Goal: Contribute content: Add original content to the website for others to see

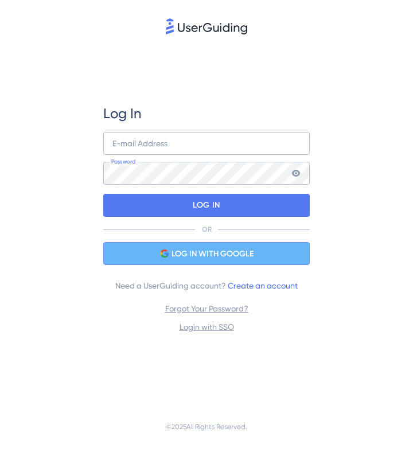
click at [221, 256] on span "LOG IN WITH GOOGLE" at bounding box center [212, 254] width 82 height 14
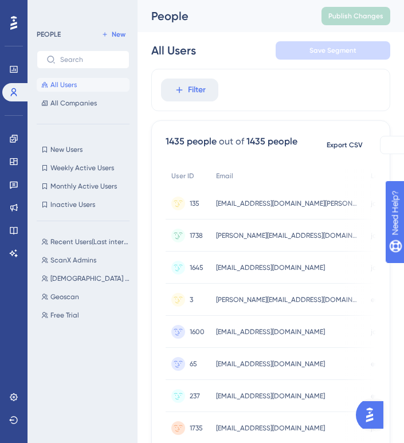
click at [13, 233] on div "LEAVE A REVIEW COPY SHARE LINK" at bounding box center [196, 244] width 413 height 452
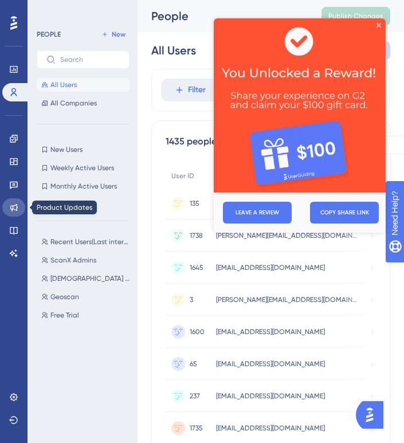
click at [14, 205] on icon at bounding box center [13, 207] width 7 height 7
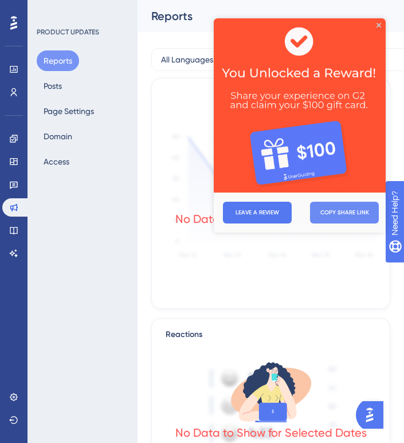
click at [355, 215] on button "COPY SHARE LINK" at bounding box center [344, 213] width 69 height 22
click at [379, 24] on icon "Close Preview" at bounding box center [379, 25] width 5 height 5
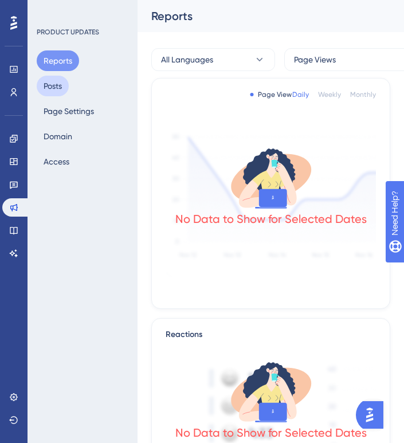
click at [51, 84] on button "Posts" at bounding box center [53, 86] width 32 height 21
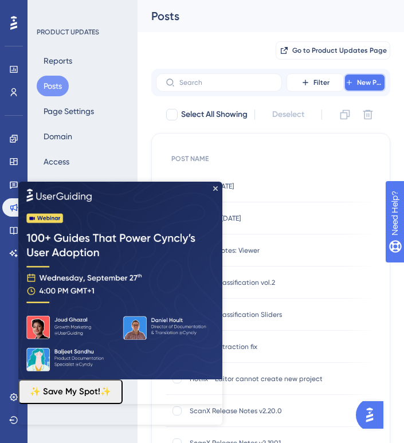
click at [369, 81] on span "New Post" at bounding box center [371, 82] width 28 height 9
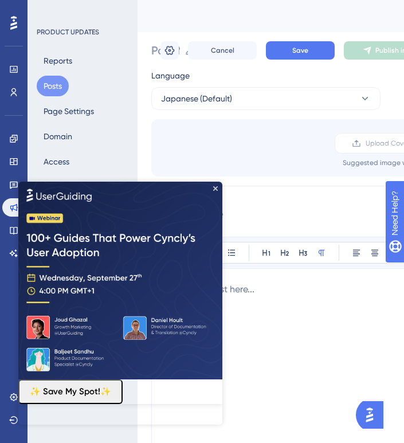
click at [211, 189] on img at bounding box center [120, 280] width 204 height 198
click at [216, 187] on icon "Close Preview" at bounding box center [215, 188] width 5 height 5
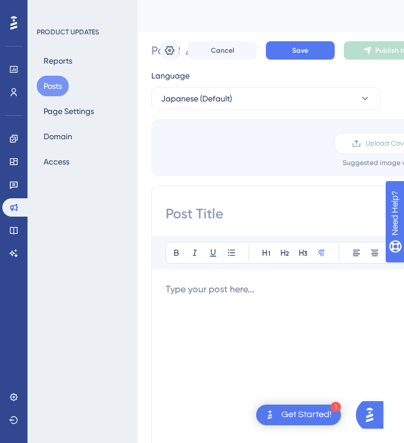
click at [151, 51] on input "Post Name" at bounding box center [165, 50] width 29 height 16
paste input "Fixes for Classification, Import Handling, and Legacy Project Processing"
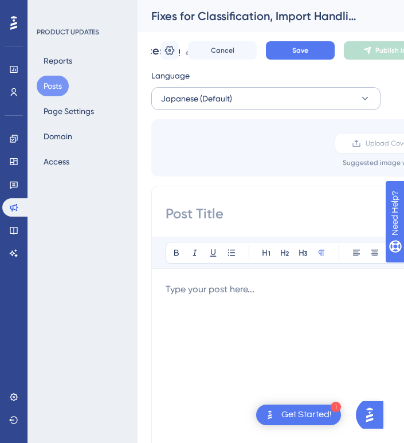
type input "Fixes for Classification, Import Handling, and Legacy Project Processing"
click at [215, 102] on span "Japanese (Default)" at bounding box center [196, 99] width 71 height 14
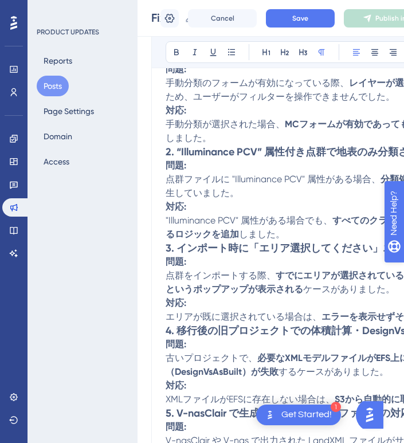
scroll to position [302, 0]
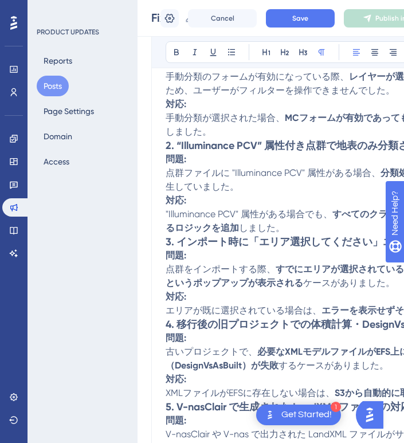
click at [226, 135] on p "手動分類が選択された場合、 MCフォームが有効であっても常にクラスフィルターが表示されるよう修正 しました。" at bounding box center [383, 125] width 434 height 28
click at [210, 134] on p "手動分類が選択された場合、 MCフォームが有効であっても常にクラスフィルターが表示されるよう修正 しました。" at bounding box center [383, 125] width 434 height 28
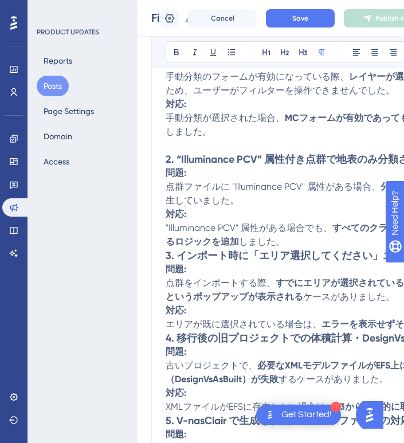
click at [293, 240] on p ""Illuminance PCV" 属性がある場合でも、 すべてのクラスが処理されるよう、属性を無視または自動削除するロジックを追加 しました。" at bounding box center [383, 235] width 434 height 28
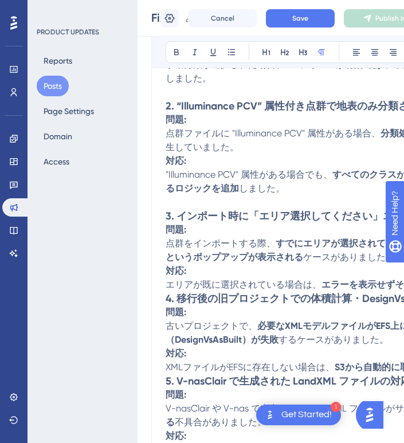
scroll to position [363, 0]
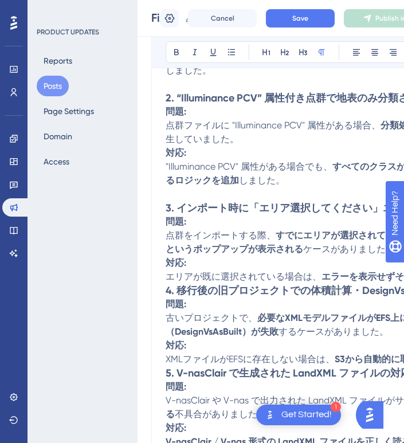
click at [167, 296] on strong "4. 移行後の旧プロジェクトでの体積計算・DesignVsAsBuilt が失敗する問題を修正" at bounding box center [354, 290] width 377 height 13
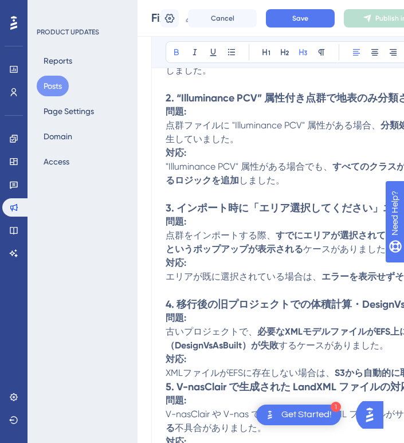
click at [166, 392] on strong "5. V-nasClair で生成された LandXML ファイルの対応追加" at bounding box center [299, 387] width 266 height 13
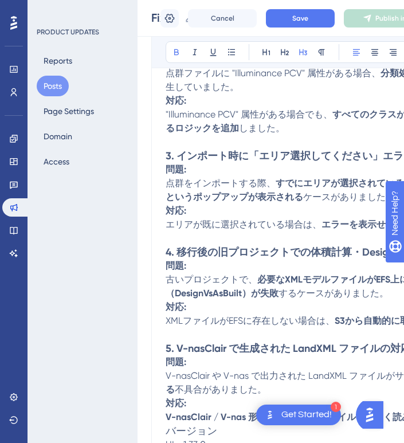
scroll to position [524, 0]
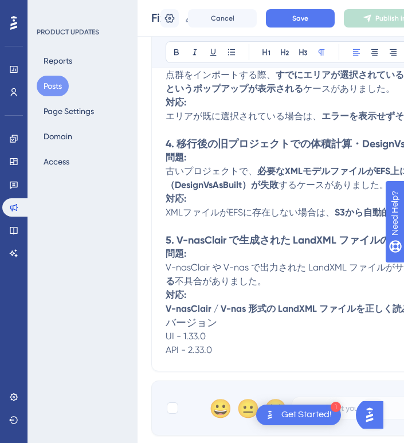
click at [166, 341] on span "UI - 1.33.0" at bounding box center [186, 336] width 40 height 11
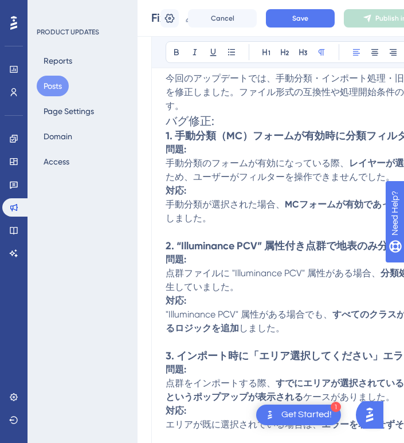
scroll to position [0, 0]
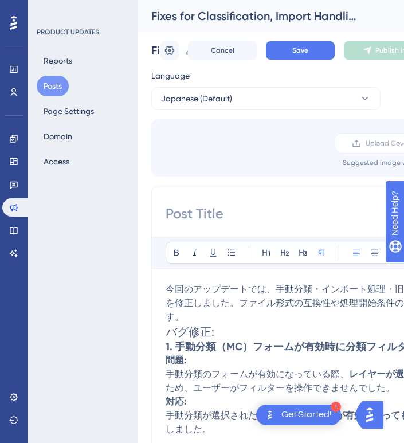
paste input "🧩 分類、インポート、旧プロジェクト処理に関するバグ修正を実施"
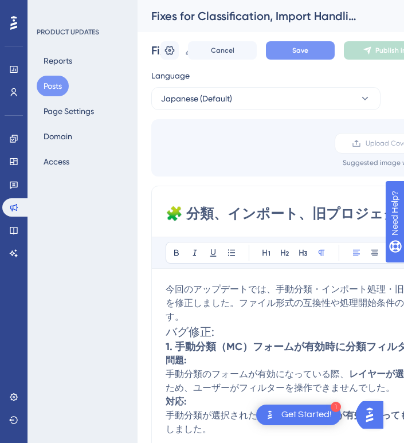
type input "🧩 分類、インポート、旧プロジェクト処理に関するバグ修正を実施"
click at [301, 58] on button "Save" at bounding box center [300, 50] width 69 height 18
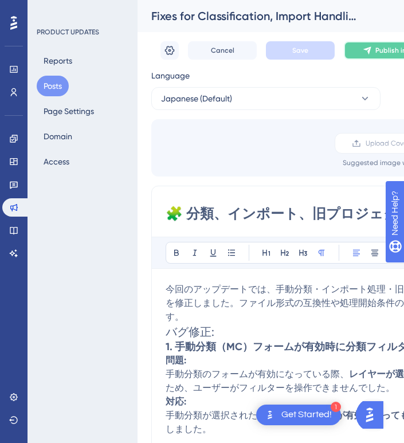
click at [375, 53] on button "Publish in JA" at bounding box center [390, 50] width 92 height 18
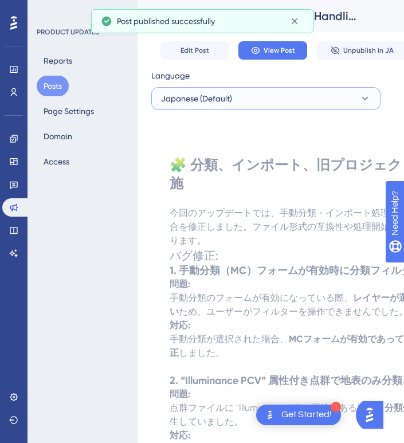
click at [279, 94] on button "Japanese (Default)" at bounding box center [265, 98] width 229 height 23
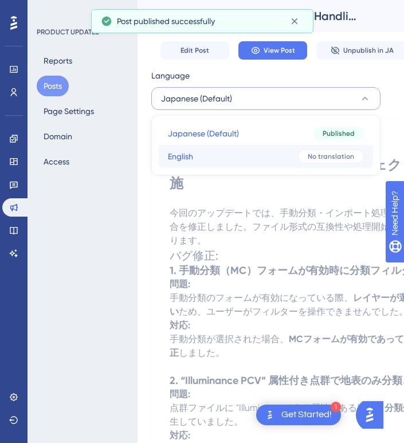
click at [207, 151] on button "English English No translation" at bounding box center [266, 156] width 214 height 23
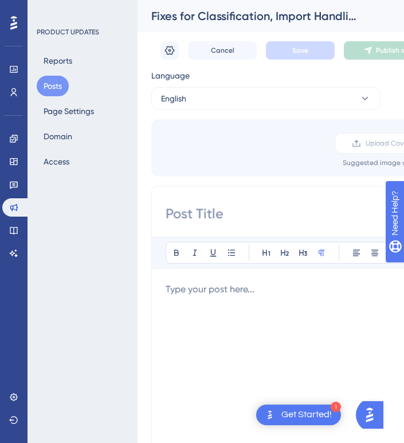
paste input "🧩 Fixes for Classification, Import Handling, and Legacy Project Processing"
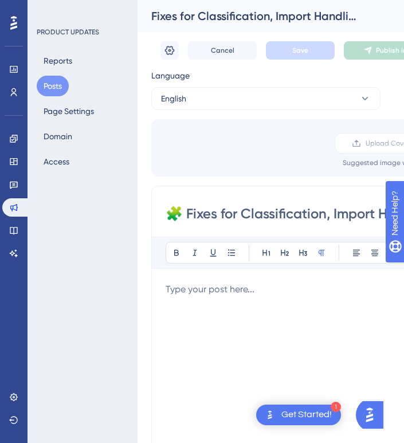
scroll to position [0, 34]
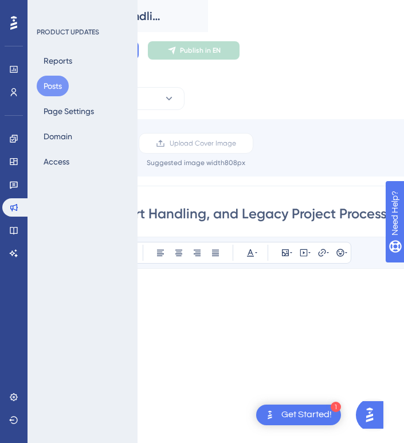
type input "🧩 Fixes for Classification, Import Handling, and Legacy Project Processing"
click at [325, 339] on div at bounding box center [187, 409] width 434 height 252
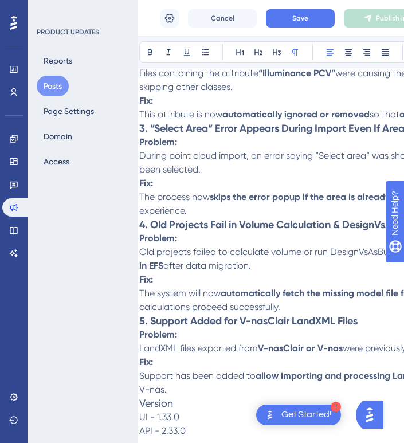
scroll to position [374, 0]
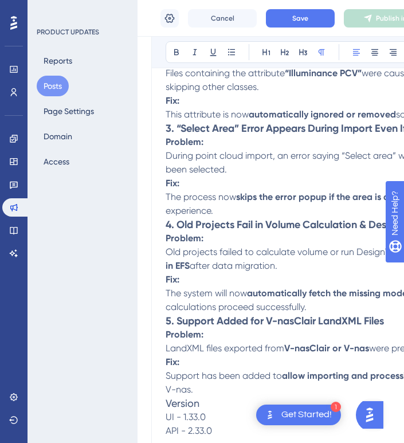
click at [164, 144] on div "🧩 Fixes for Classification, Import Handling, and Legacy Project Processing Bold…" at bounding box center [382, 134] width 463 height 636
click at [166, 135] on strong "3. “Select Area” Error Appears During Import Even If Area is Set" at bounding box center [312, 128] width 292 height 13
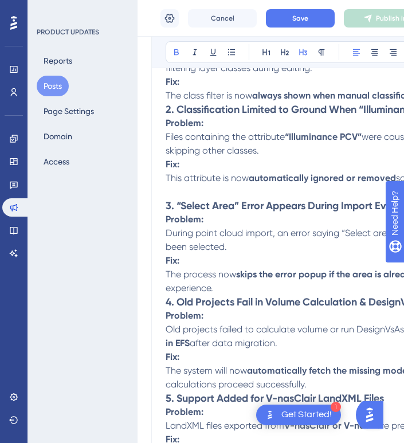
scroll to position [310, 0]
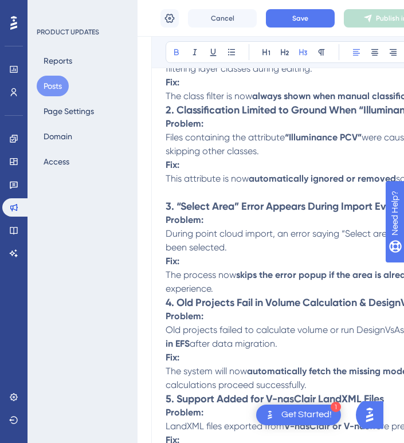
click at [168, 116] on strong "2. Classification Limited to Ground When “Illuminance PCV” Attribute Exists" at bounding box center [342, 110] width 352 height 13
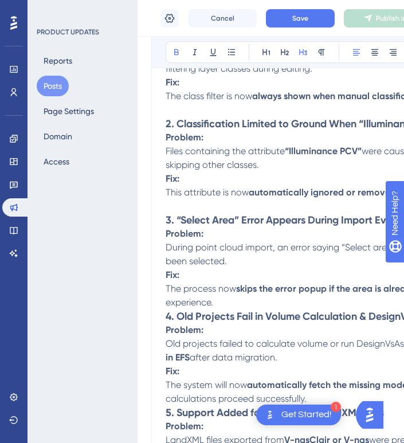
click at [166, 323] on strong "4. Old Projects Fail in Volume Calculation & DesignVsAsBuilt" at bounding box center [305, 316] width 278 height 13
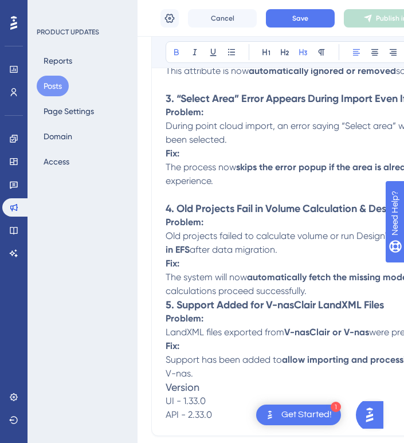
scroll to position [480, 0]
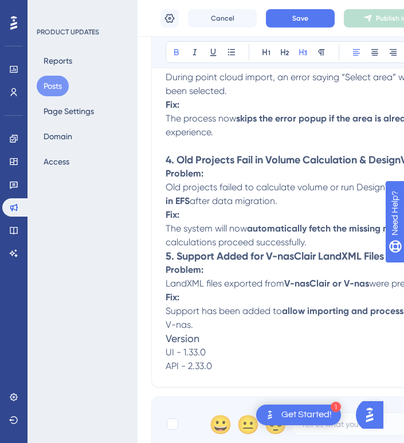
click at [167, 262] on strong "5. Support Added for V-nasClair LandXML Files" at bounding box center [275, 256] width 218 height 13
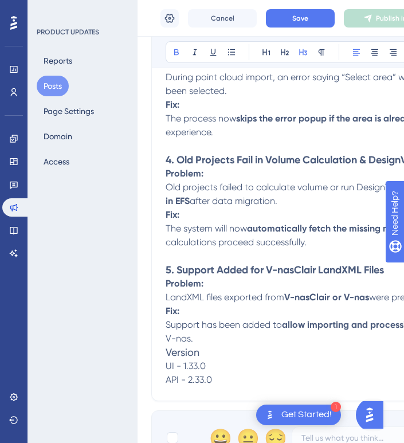
click at [169, 358] on span "Version" at bounding box center [183, 352] width 34 height 12
click at [165, 372] on div "🧩 Fixes for Classification, Import Handling, and Legacy Project Processing Bold…" at bounding box center [382, 55] width 463 height 691
click at [166, 358] on span "Version" at bounding box center [183, 352] width 34 height 12
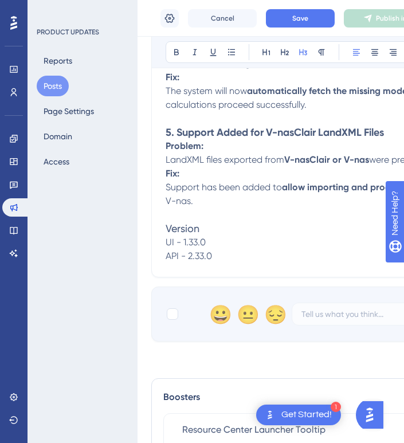
scroll to position [487, 0]
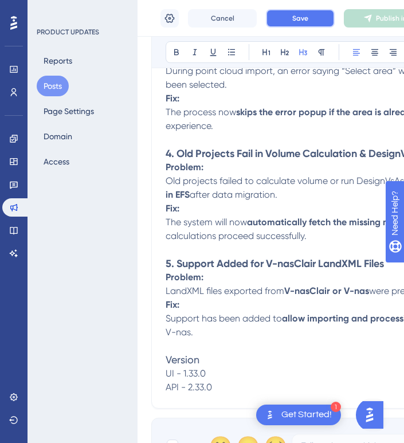
click at [308, 17] on span "Save" at bounding box center [300, 18] width 16 height 9
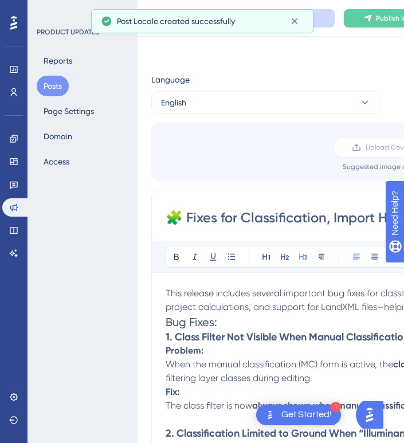
scroll to position [0, 0]
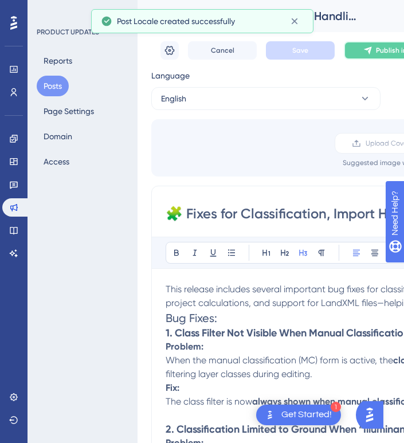
click at [365, 56] on button "Publish in EN" at bounding box center [390, 50] width 92 height 18
